Goal: Transaction & Acquisition: Purchase product/service

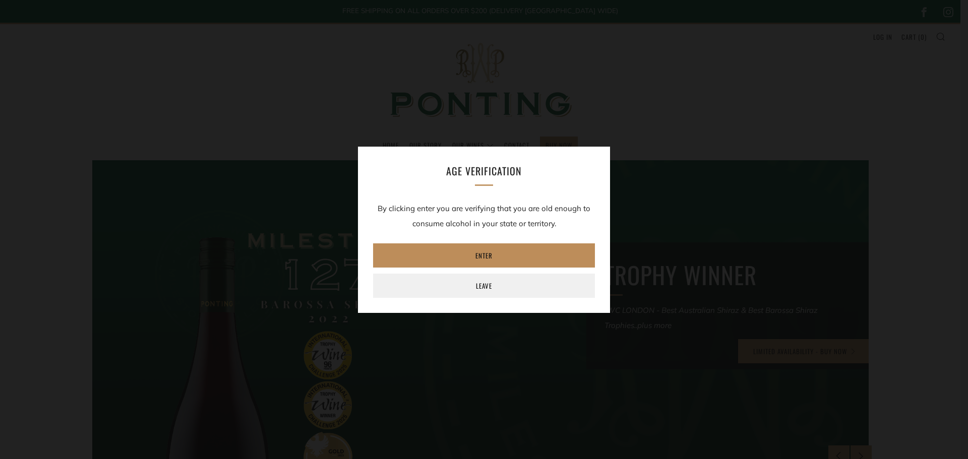
click at [489, 254] on link "Enter" at bounding box center [484, 256] width 222 height 24
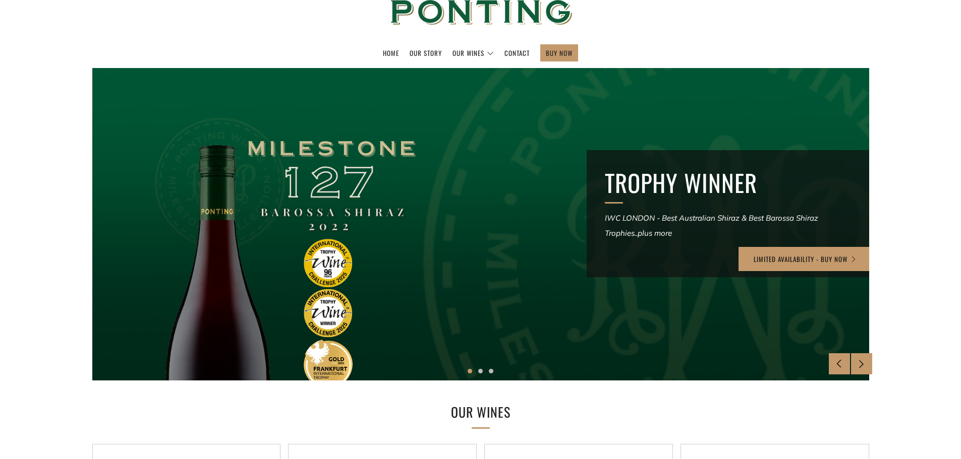
scroll to position [101, 0]
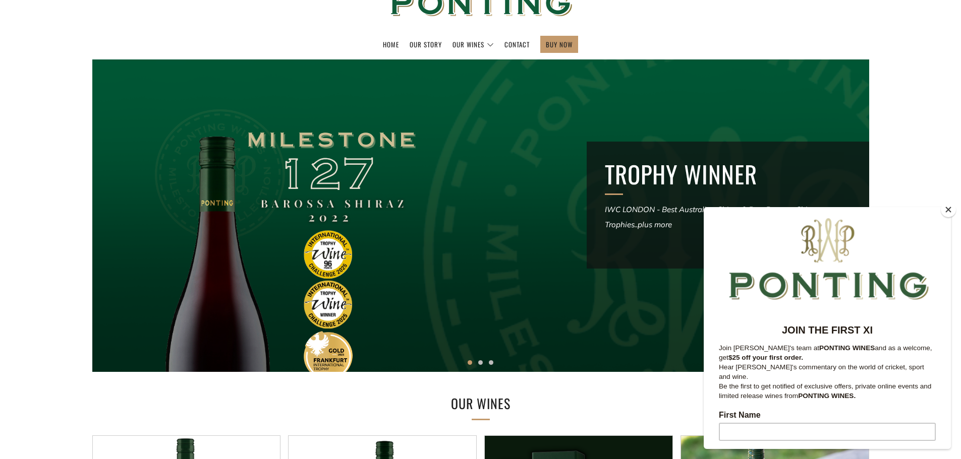
click at [946, 211] on button "Close" at bounding box center [948, 209] width 15 height 15
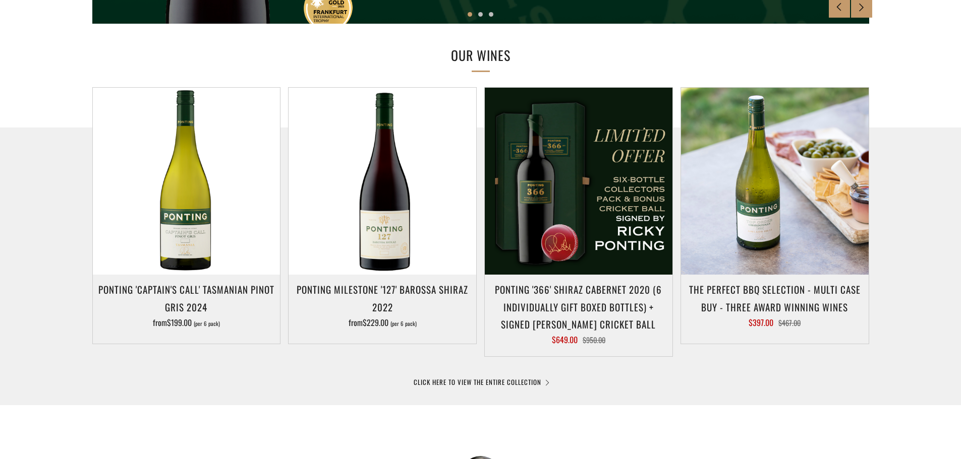
scroll to position [454, 0]
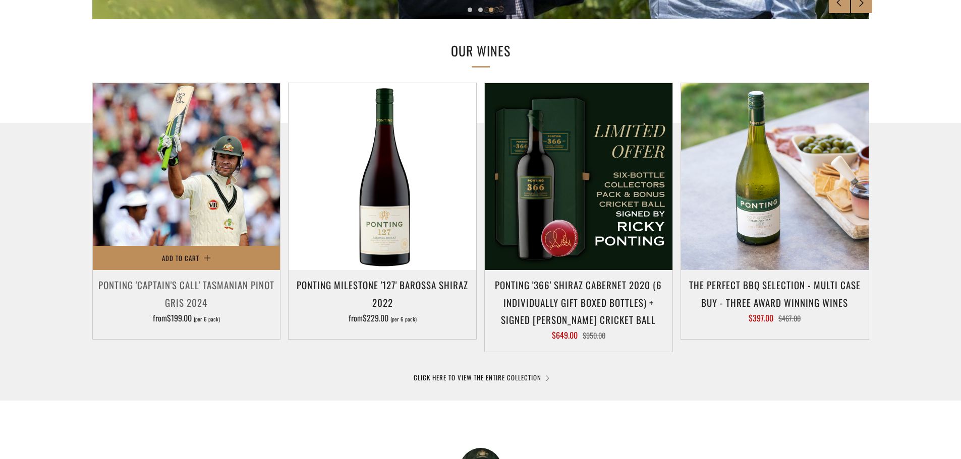
click at [228, 250] on button "Add to Cart" at bounding box center [187, 258] width 188 height 24
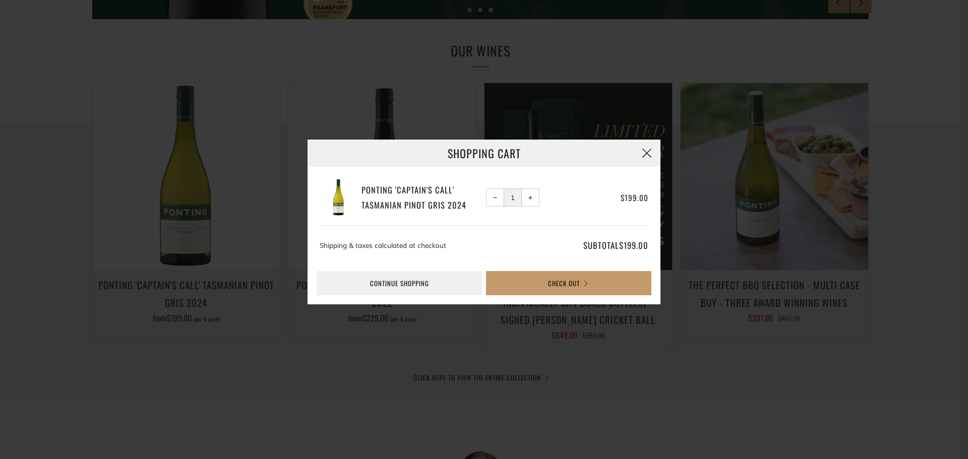
click at [648, 155] on button "button" at bounding box center [646, 153] width 27 height 27
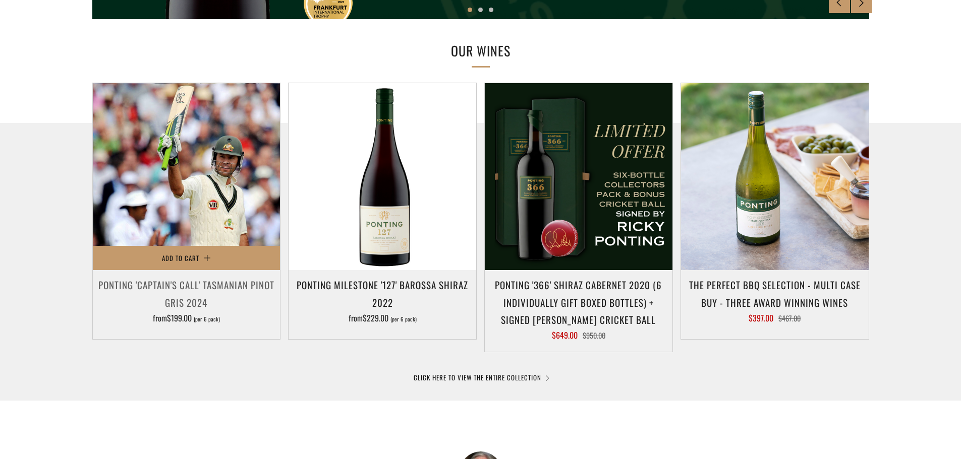
click at [210, 162] on img at bounding box center [187, 177] width 188 height 188
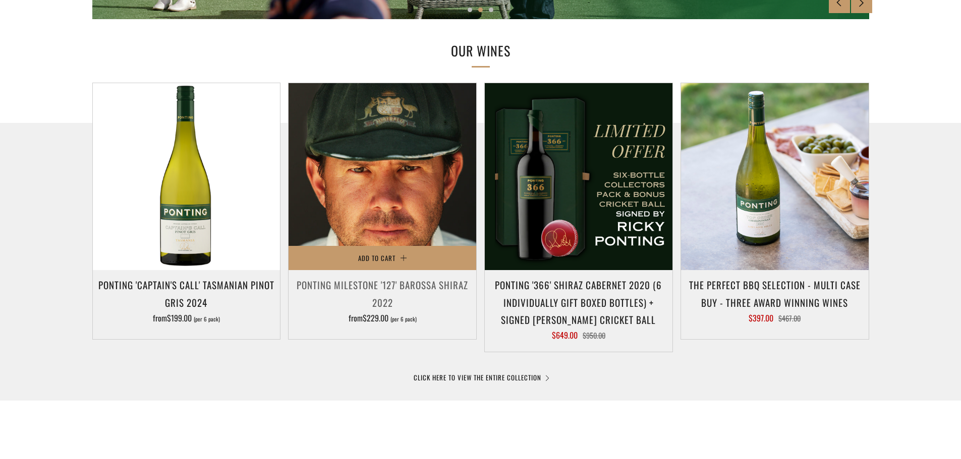
click at [382, 196] on img at bounding box center [382, 177] width 188 height 188
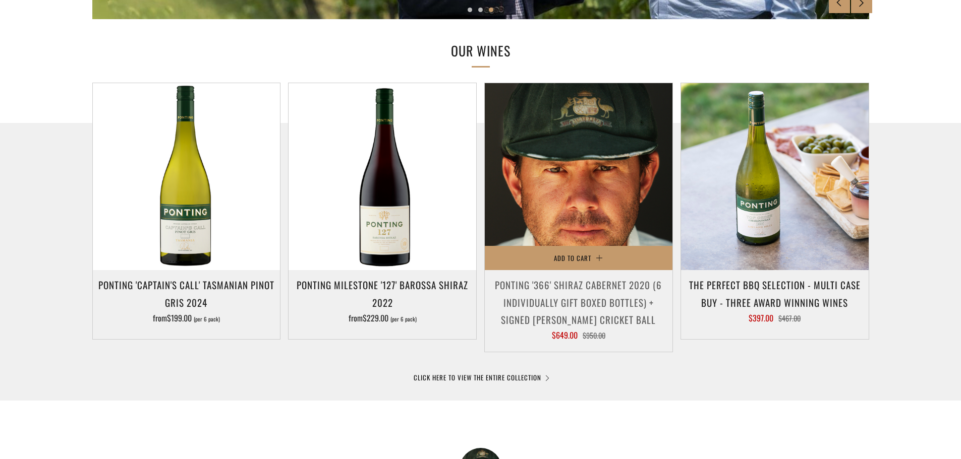
click at [573, 194] on img at bounding box center [579, 177] width 188 height 188
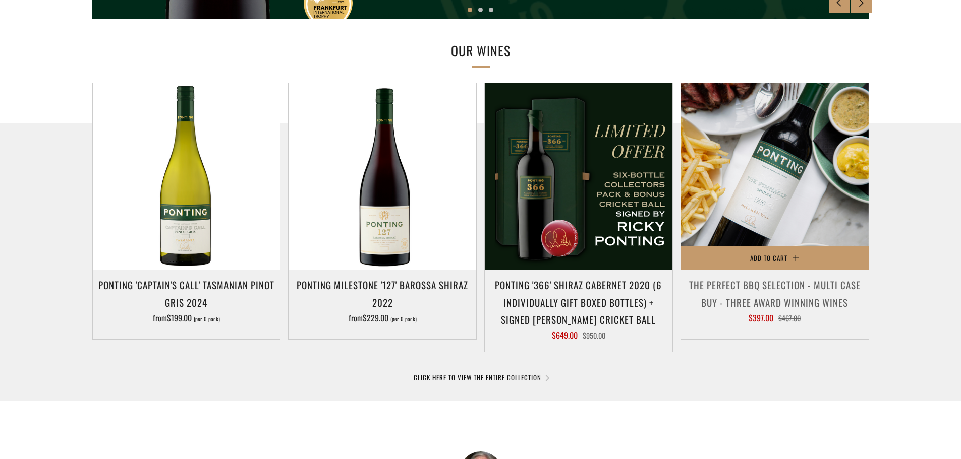
click at [801, 185] on img at bounding box center [775, 177] width 188 height 188
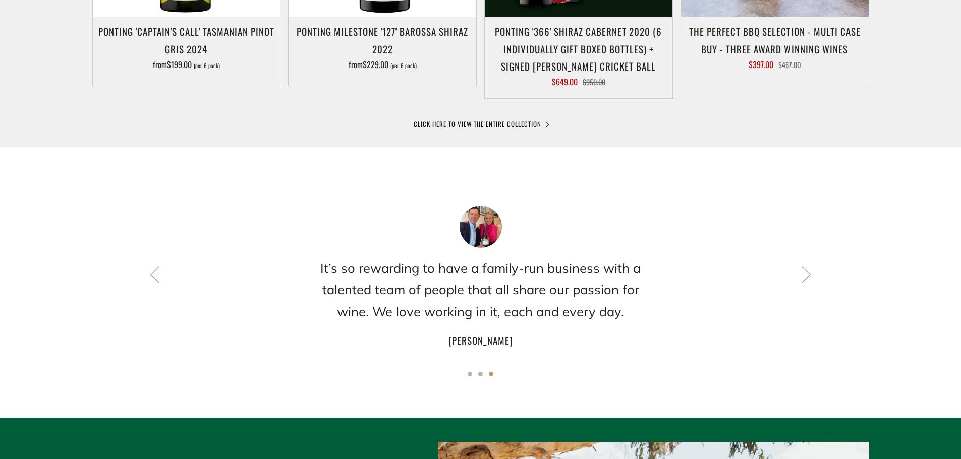
scroll to position [756, 0]
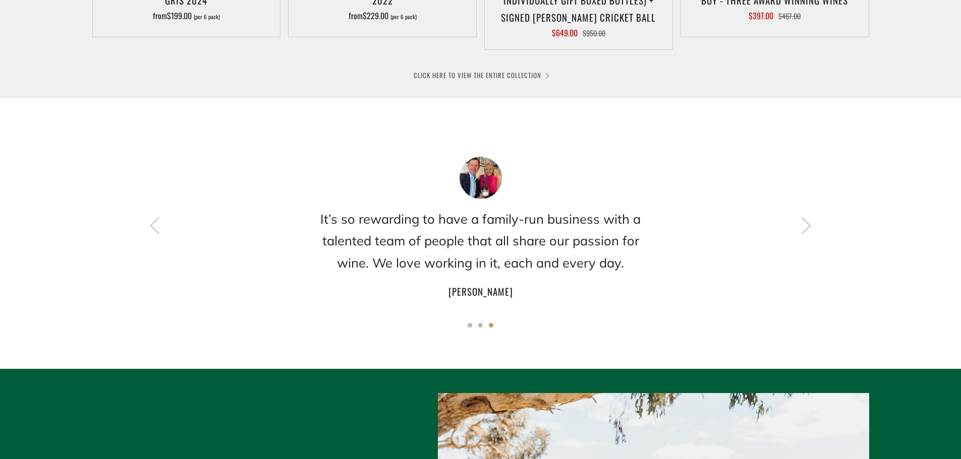
click at [485, 76] on link "CLICK HERE TO VIEW THE ENTIRE COLLECTION" at bounding box center [481, 75] width 134 height 10
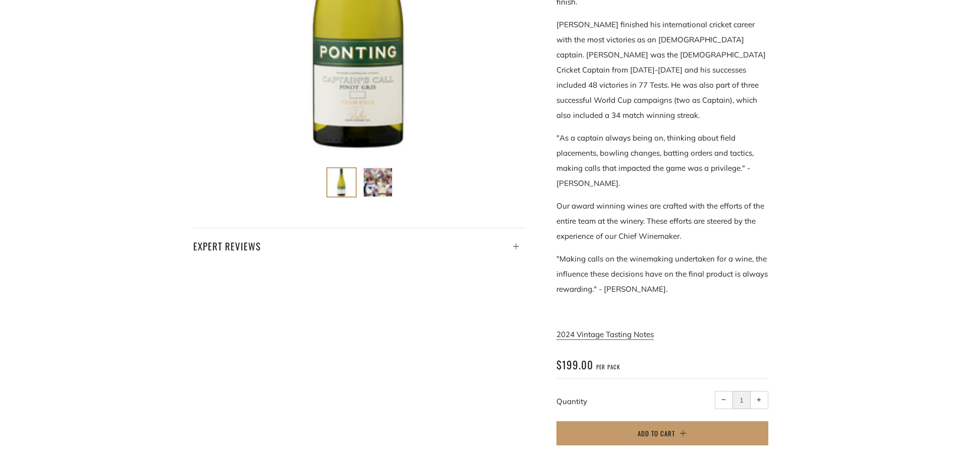
scroll to position [303, 0]
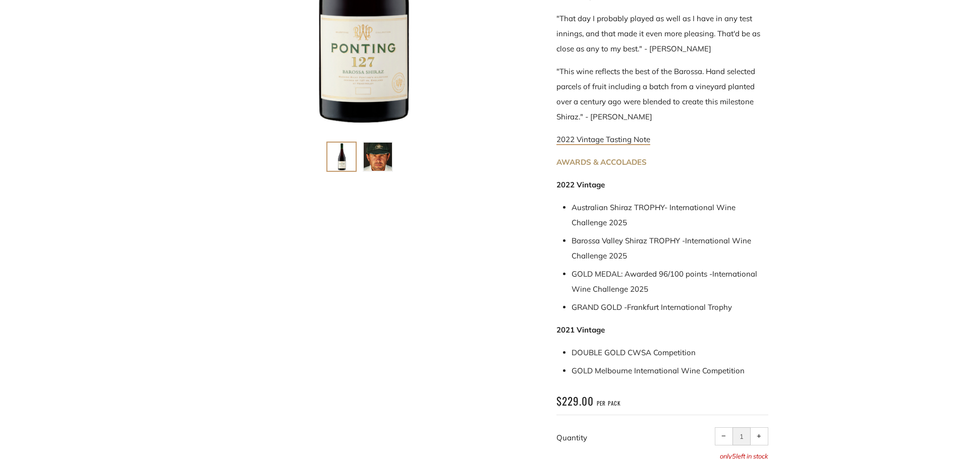
scroll to position [504, 0]
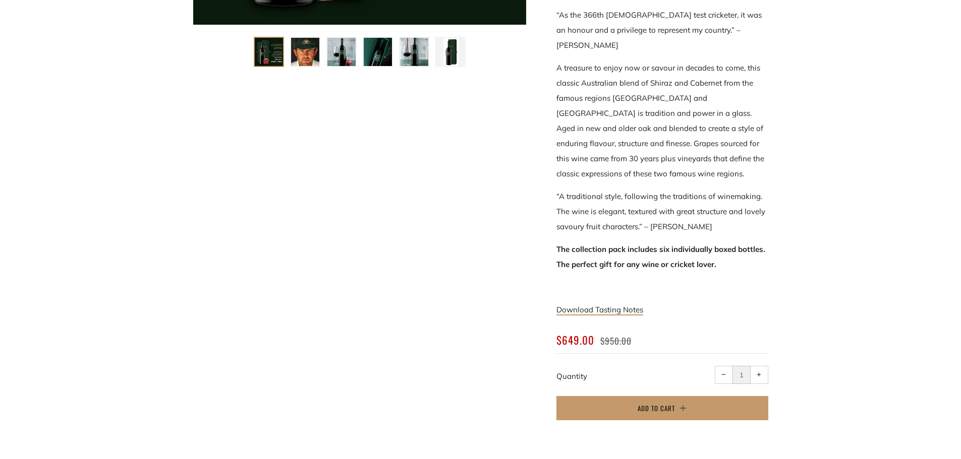
scroll to position [403, 0]
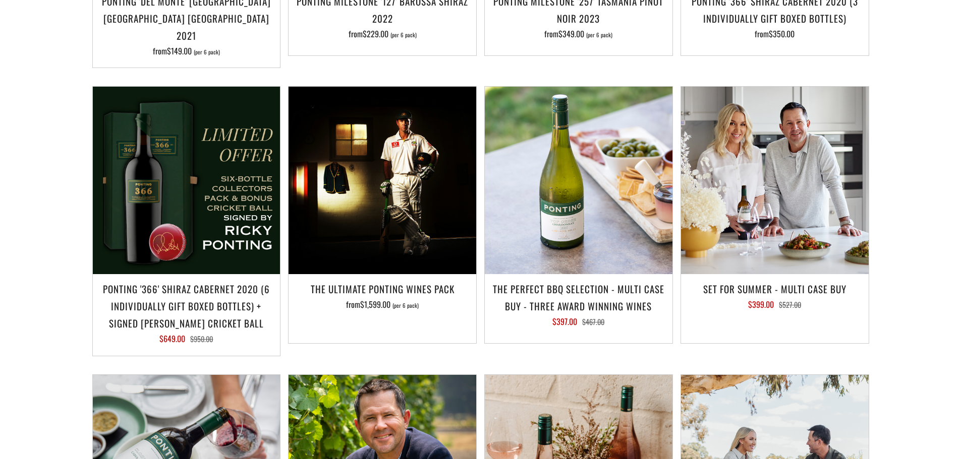
scroll to position [1009, 0]
